Goal: Task Accomplishment & Management: Use online tool/utility

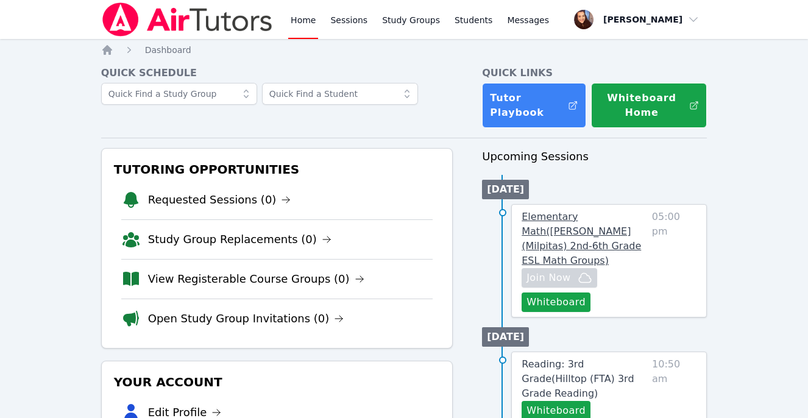
click at [572, 227] on span "Elementary Math ( [PERSON_NAME] (Milpitas) 2nd-6th Grade ESL Math Groups )" at bounding box center [581, 238] width 119 height 55
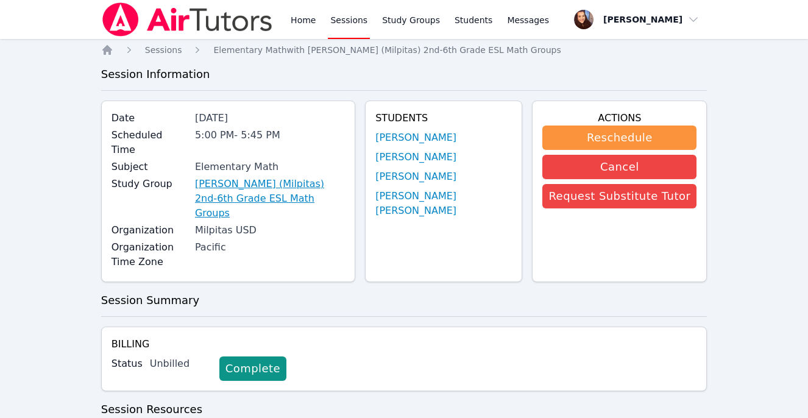
click at [273, 177] on link "[PERSON_NAME] (Milpitas) 2nd-6th Grade ESL Math Groups" at bounding box center [270, 199] width 150 height 44
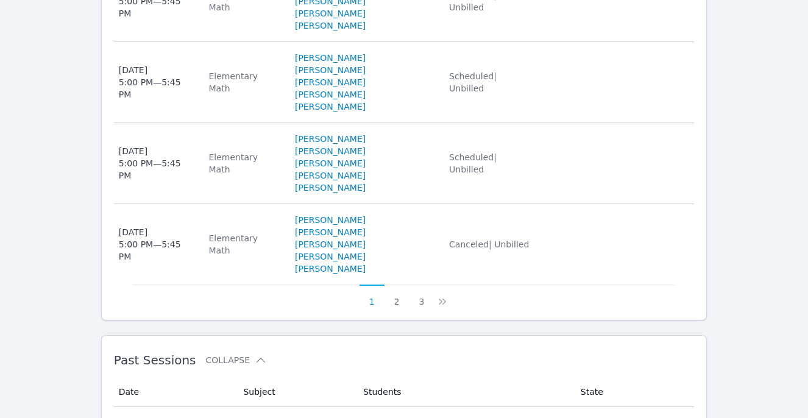
scroll to position [1110, 0]
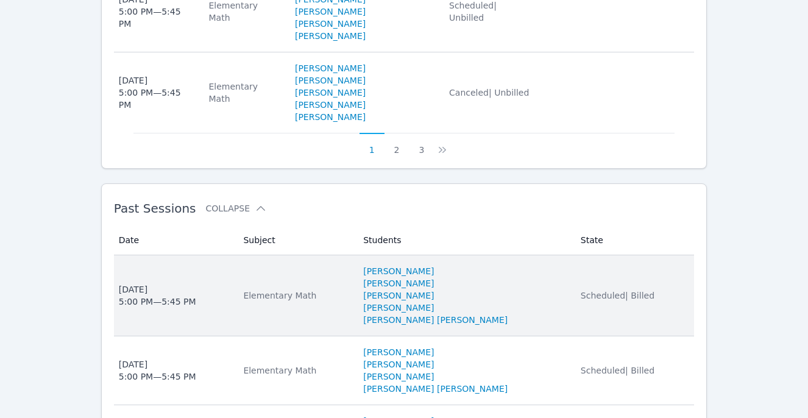
click at [574, 255] on td "State Scheduled | Billed" at bounding box center [634, 295] width 121 height 81
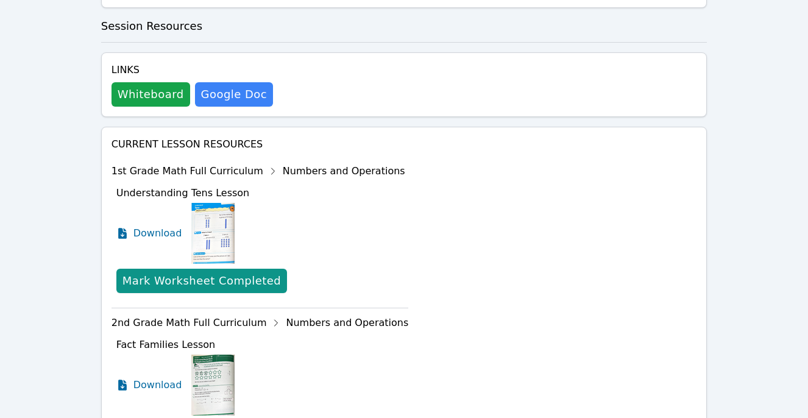
scroll to position [808, 0]
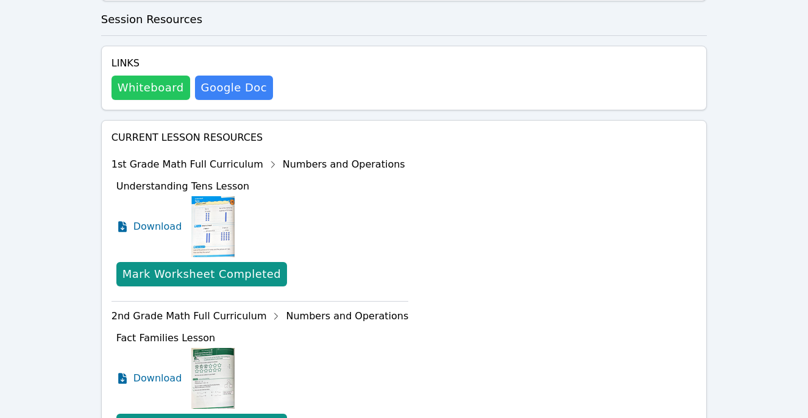
click at [130, 76] on button "Whiteboard" at bounding box center [151, 88] width 79 height 24
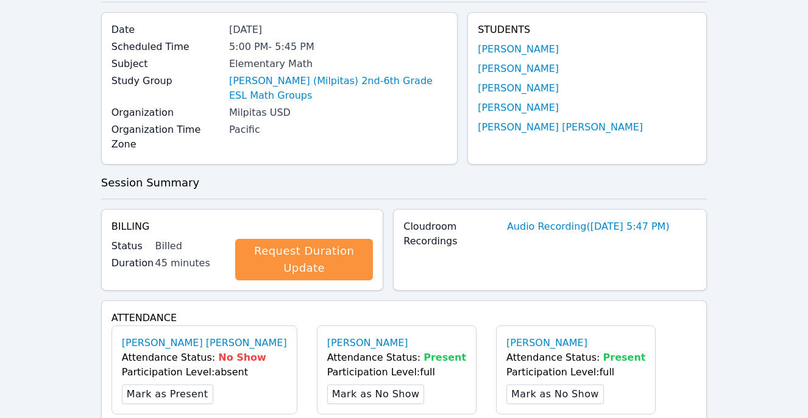
scroll to position [0, 0]
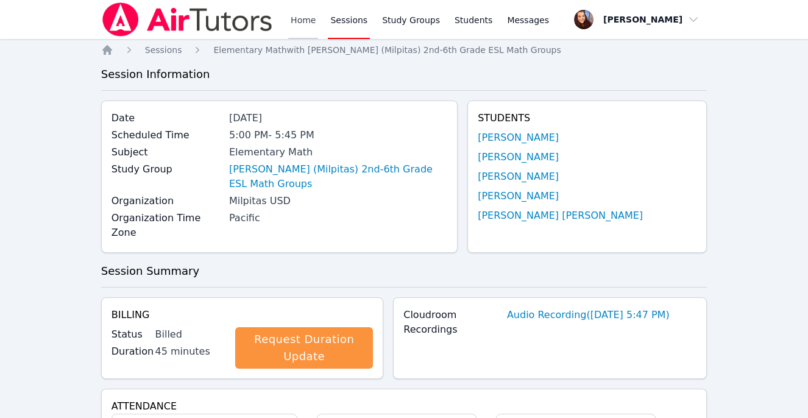
click at [307, 19] on link "Home" at bounding box center [303, 19] width 30 height 39
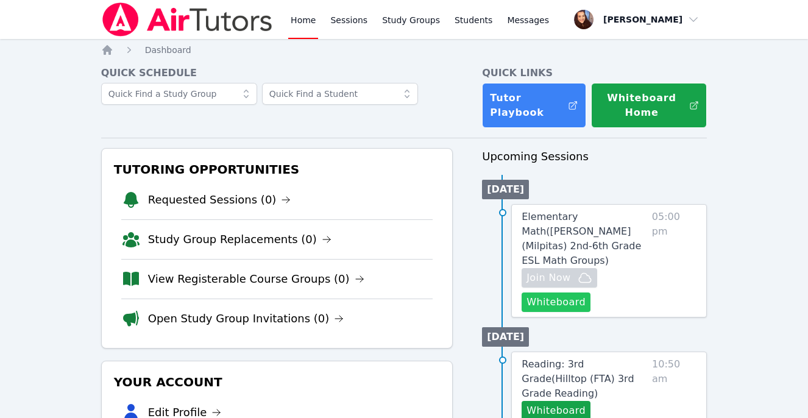
click at [541, 293] on button "Whiteboard" at bounding box center [556, 303] width 69 height 20
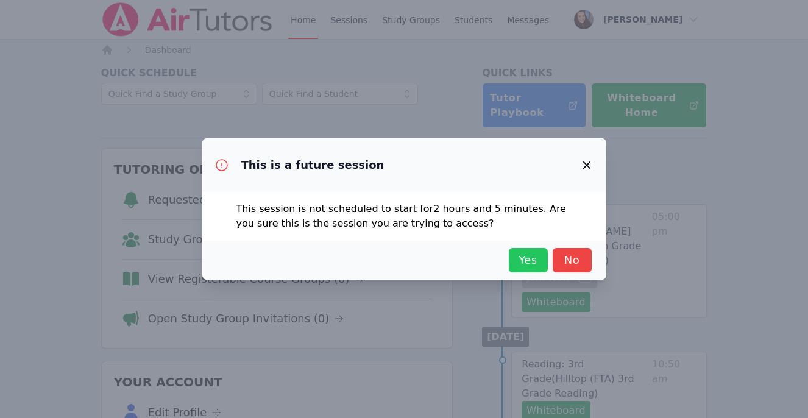
click at [522, 257] on span "Yes" at bounding box center [528, 260] width 27 height 17
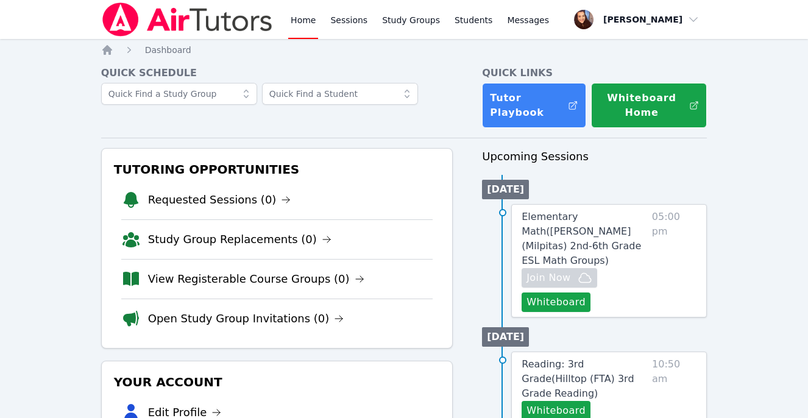
click at [540, 293] on button "Whiteboard" at bounding box center [556, 303] width 69 height 20
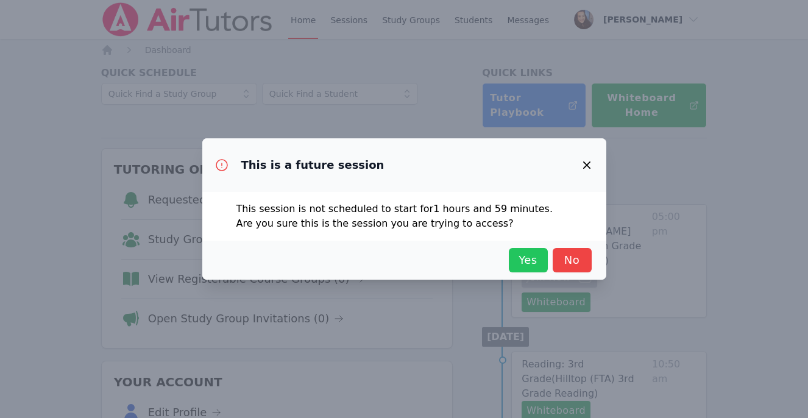
click at [526, 260] on span "Yes" at bounding box center [528, 260] width 27 height 17
